Goal: Register for event/course

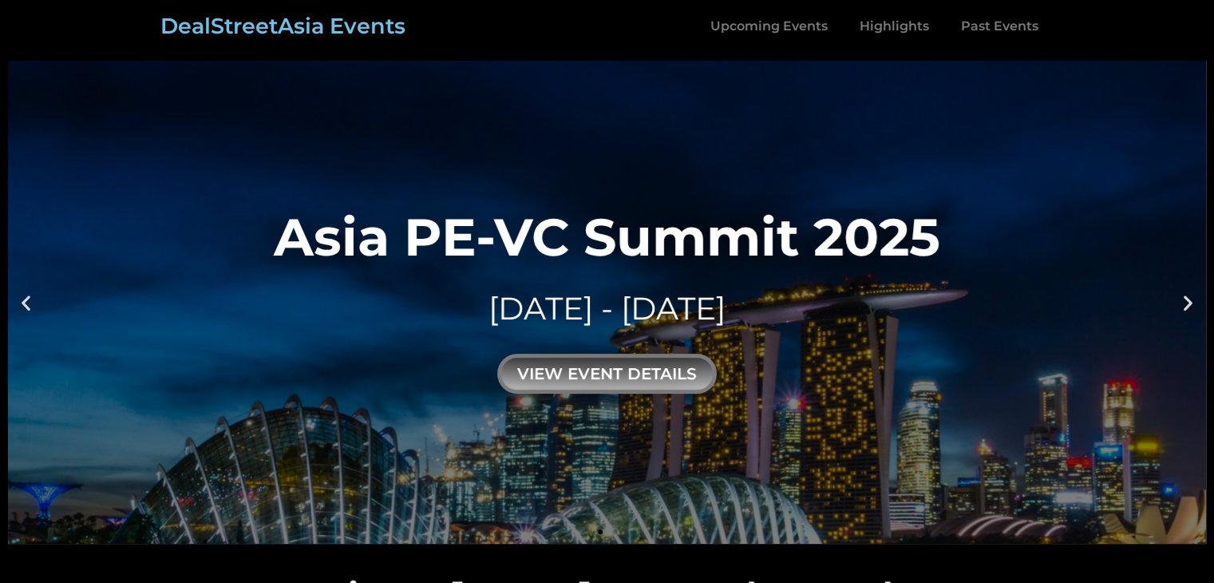
click at [410, 251] on div "Asia PE-VC Summit 2025" at bounding box center [607, 237] width 666 height 52
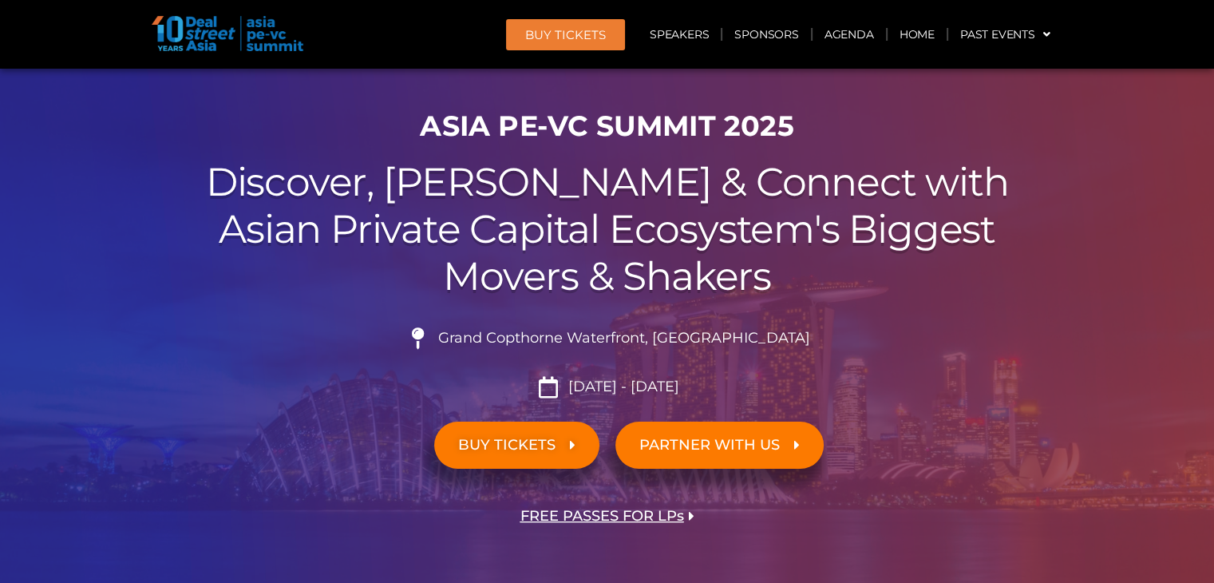
scroll to position [160, 0]
